Goal: Navigation & Orientation: Find specific page/section

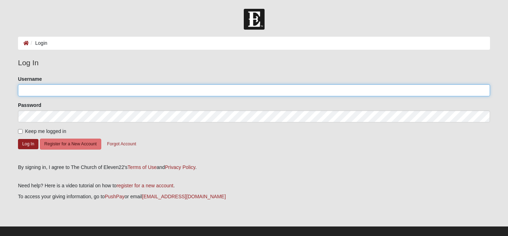
click at [143, 91] on input "Username" at bounding box center [254, 90] width 472 height 12
type input "amymberquist"
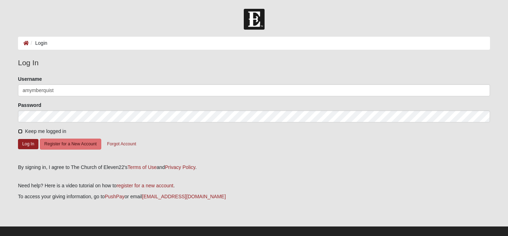
click at [21, 133] on input "Keep me logged in" at bounding box center [20, 131] width 5 height 5
checkbox input "true"
click at [25, 146] on button "Log In" at bounding box center [28, 144] width 20 height 10
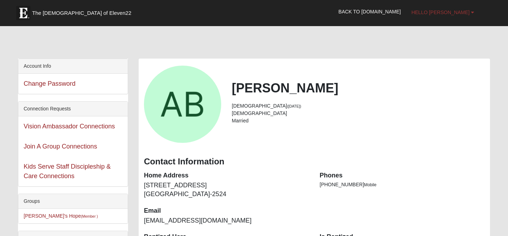
click at [456, 14] on span "Hello [PERSON_NAME]" at bounding box center [440, 13] width 58 height 6
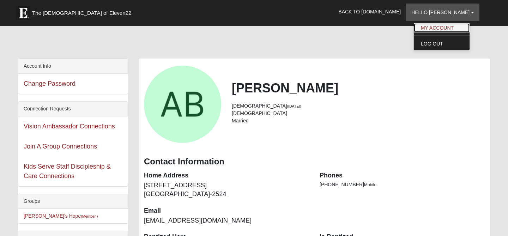
click at [449, 26] on link "My Account" at bounding box center [441, 27] width 56 height 9
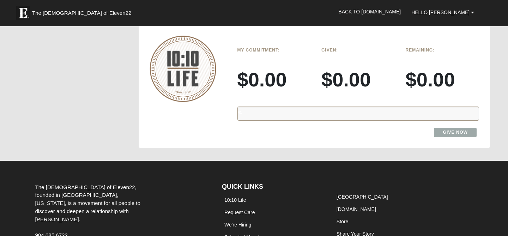
scroll to position [1136, 0]
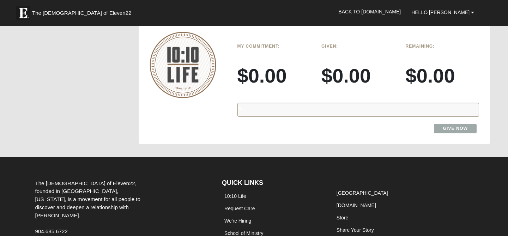
click at [187, 45] on img at bounding box center [182, 65] width 67 height 66
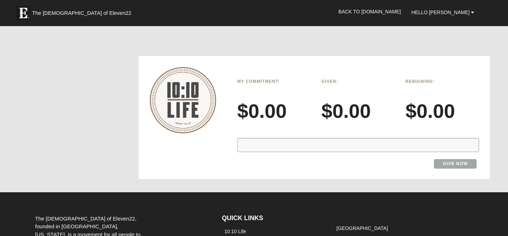
scroll to position [1100, 0]
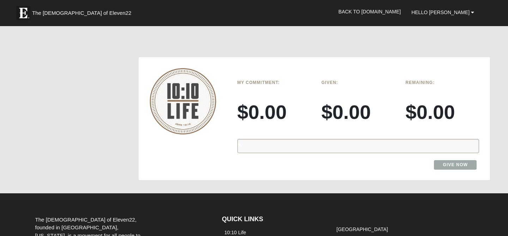
click at [256, 139] on div "%" at bounding box center [358, 146] width 242 height 14
click at [255, 139] on div "%" at bounding box center [358, 146] width 242 height 14
click at [260, 100] on h3 "$0.00" at bounding box center [274, 112] width 74 height 24
click at [446, 160] on link "Give Now" at bounding box center [455, 165] width 43 height 10
